Goal: Use online tool/utility: Use online tool/utility

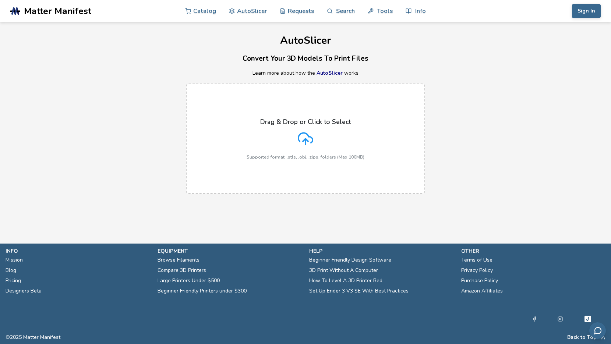
click at [309, 122] on p "Drag & Drop or Click to Select" at bounding box center [305, 121] width 90 height 7
click at [0, 0] on input "Drag & Drop or Click to Select Supported format: .stls, .obj, .zips, folders (M…" at bounding box center [0, 0] width 0 height 0
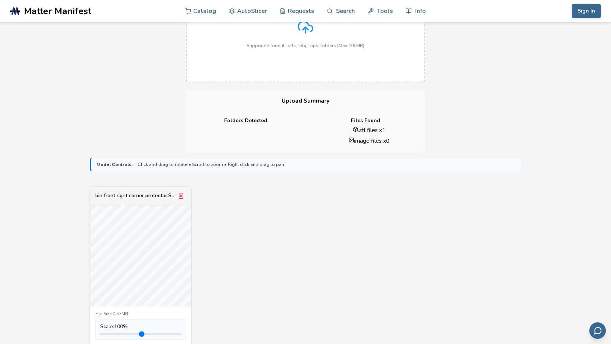
scroll to position [147, 0]
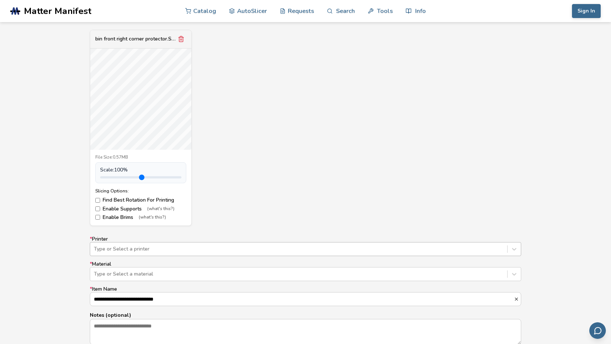
click at [206, 247] on div "Type or Select a printer" at bounding box center [305, 249] width 431 height 14
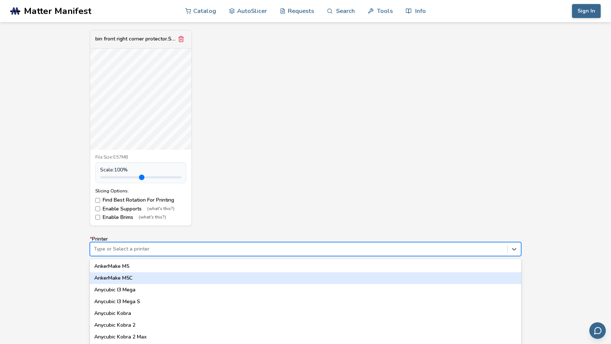
scroll to position [296, 0]
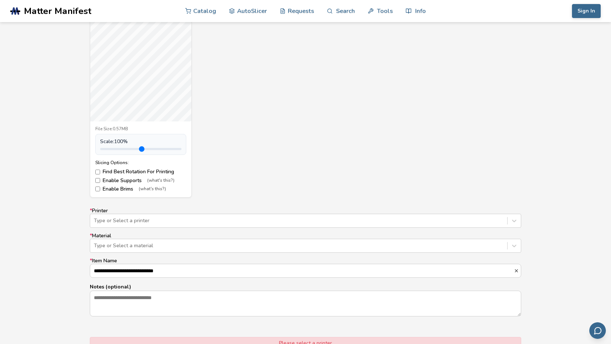
click at [241, 173] on div "bin front right corner protector.STL File Size: 0.57MB Scale: 100 % Slicing Opt…" at bounding box center [305, 99] width 431 height 196
type input "*"
click at [117, 149] on input "range" at bounding box center [140, 149] width 81 height 2
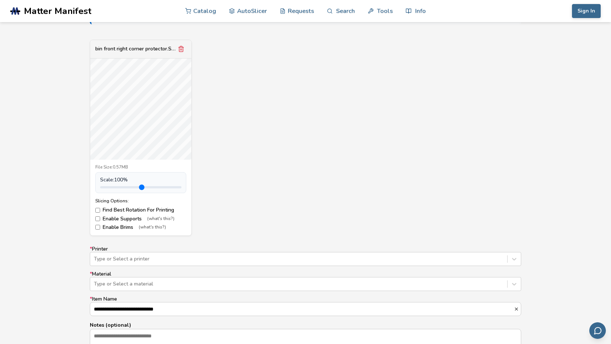
scroll to position [273, 0]
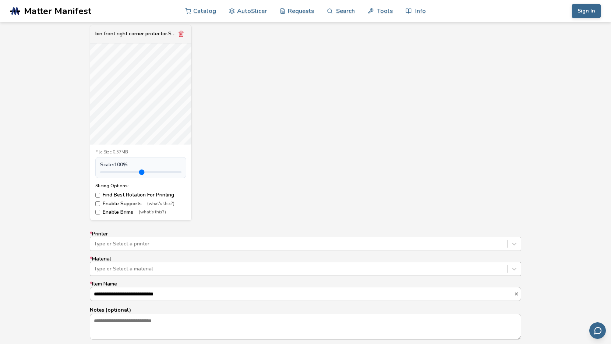
click at [215, 269] on div at bounding box center [298, 268] width 409 height 7
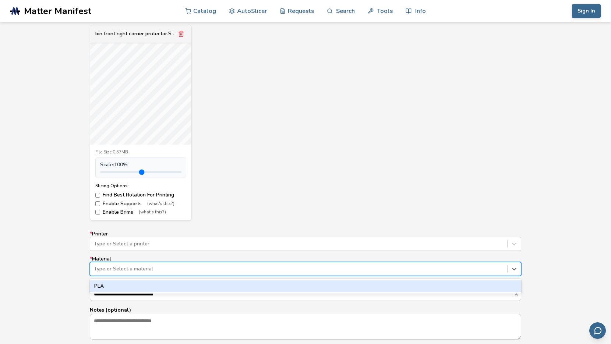
click at [215, 284] on div "PLA" at bounding box center [305, 286] width 431 height 12
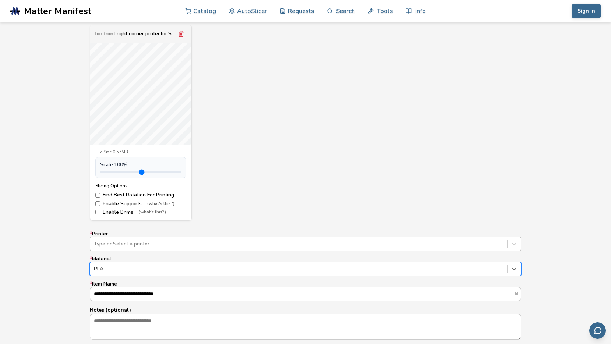
click at [202, 250] on div "Type or Select a printer" at bounding box center [305, 244] width 431 height 14
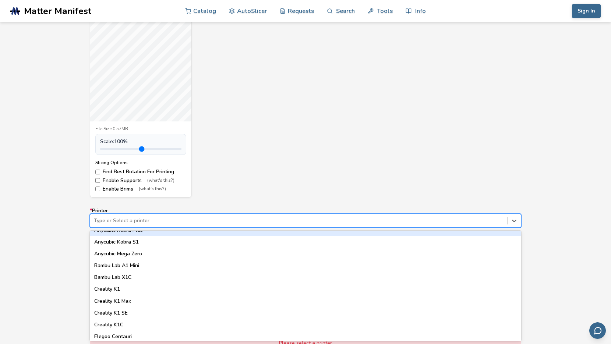
scroll to position [154, 0]
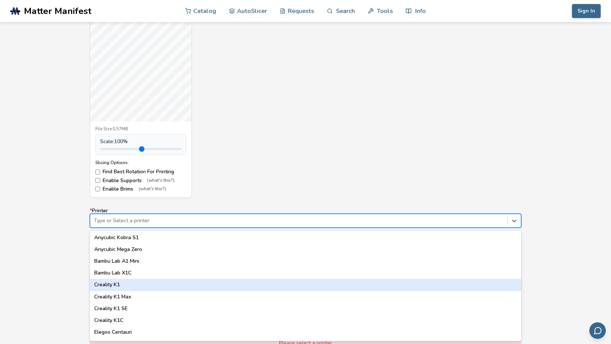
click at [193, 283] on div "Creality K1" at bounding box center [305, 285] width 431 height 12
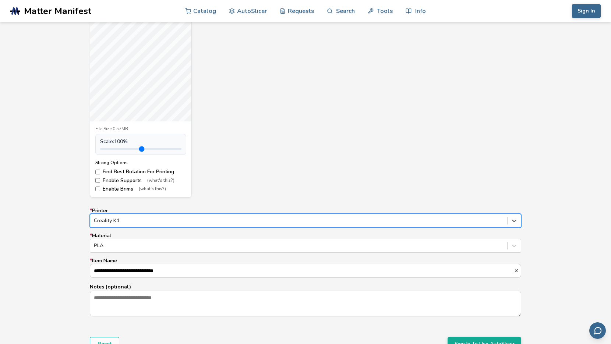
click at [185, 223] on div at bounding box center [298, 220] width 409 height 7
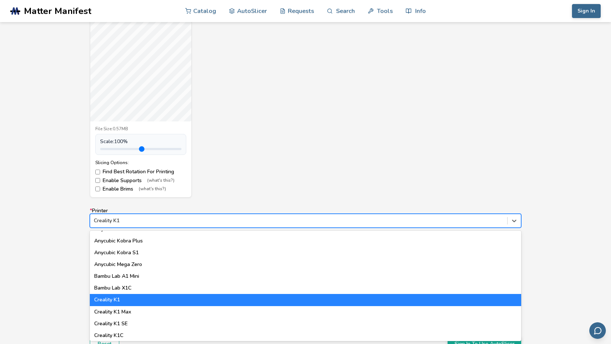
scroll to position [128, 0]
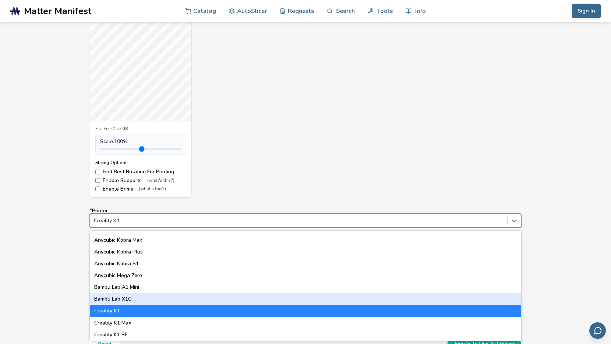
click at [184, 299] on div "Bambu Lab X1C" at bounding box center [305, 299] width 431 height 12
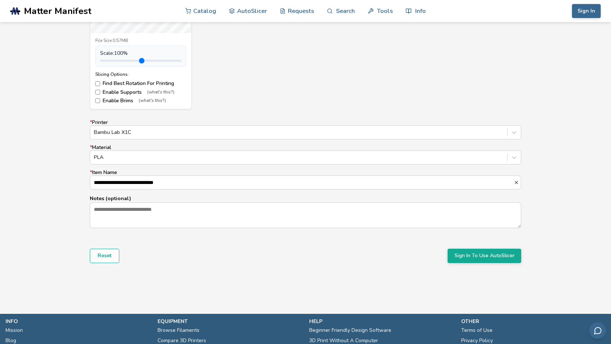
scroll to position [396, 0]
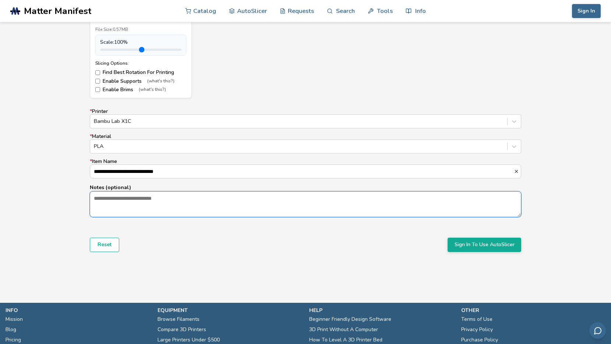
click at [209, 200] on textarea "Notes (optional)" at bounding box center [305, 204] width 430 height 25
